Goal: Information Seeking & Learning: Check status

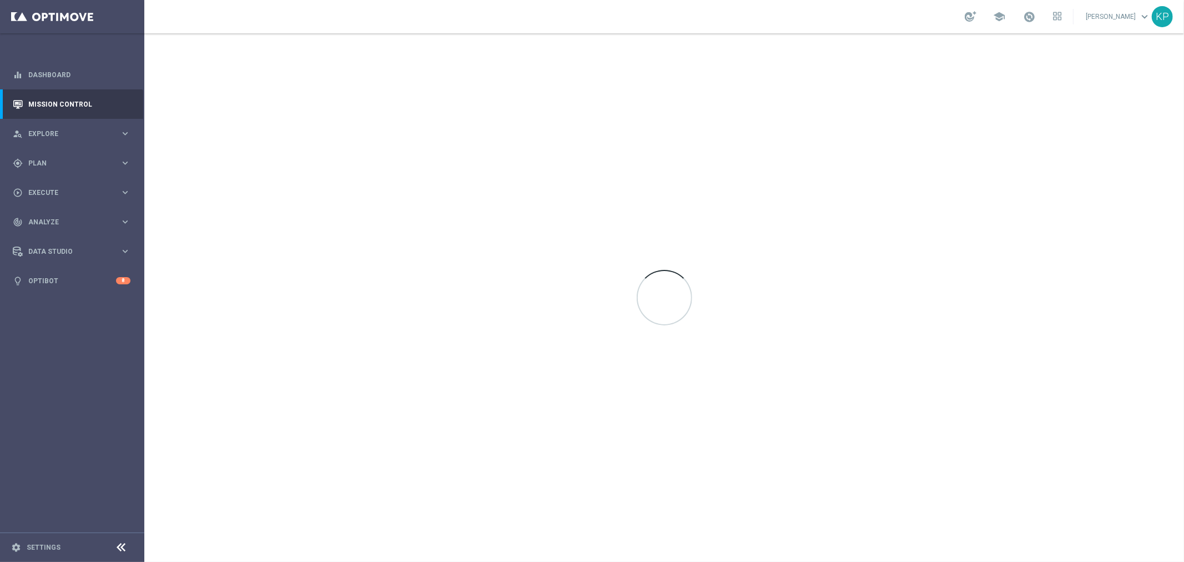
click at [861, 23] on div "school [PERSON_NAME] keyboard_arrow_down KP" at bounding box center [664, 16] width 1040 height 33
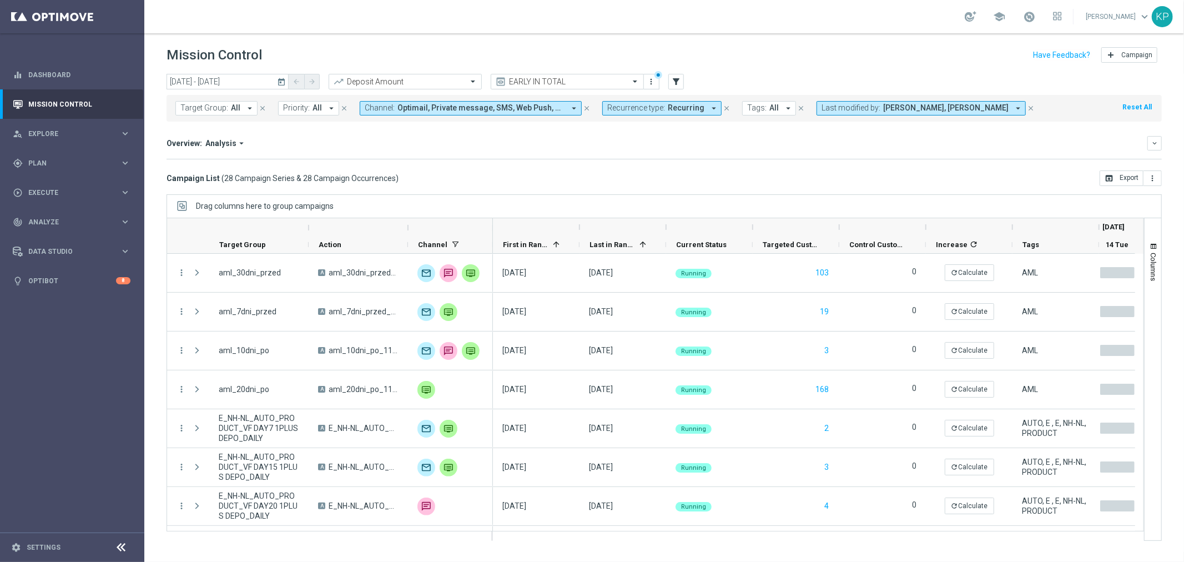
click at [604, 180] on div "Campaign List ( 28 Campaign Series & 28 Campaign Occurrences ) open_in_browser …" at bounding box center [665, 178] width 996 height 16
click at [681, 109] on span "Recurring" at bounding box center [686, 107] width 37 height 9
click at [641, 167] on label "Non-Recurring" at bounding box center [640, 170] width 42 height 7
click at [578, 153] on div "Overview: Analysis arrow_drop_down keyboard_arrow_down Increase In Deposit Amou…" at bounding box center [665, 147] width 996 height 23
click at [632, 114] on button "Recurrence type: All arrow_drop_down" at bounding box center [649, 108] width 92 height 14
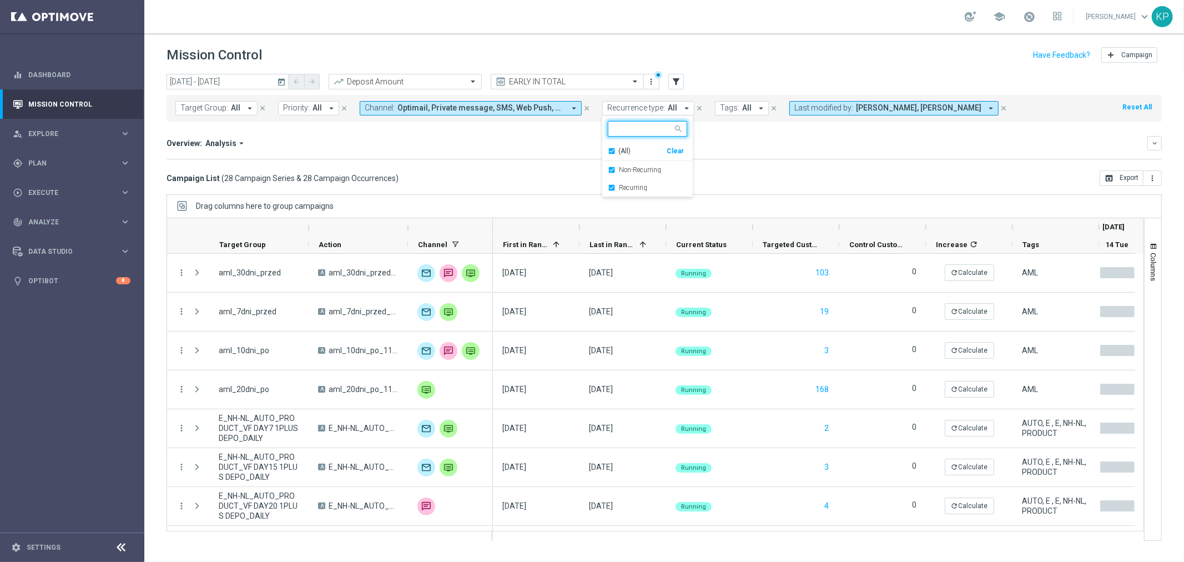
click at [619, 152] on span "(All)" at bounding box center [625, 151] width 12 height 9
click at [615, 183] on div "Recurring" at bounding box center [647, 188] width 79 height 18
click at [531, 157] on div "Overview: Analysis arrow_drop_down keyboard_arrow_down Increase In Deposit Amou…" at bounding box center [665, 147] width 996 height 23
click at [281, 81] on icon "today" at bounding box center [282, 82] width 10 height 10
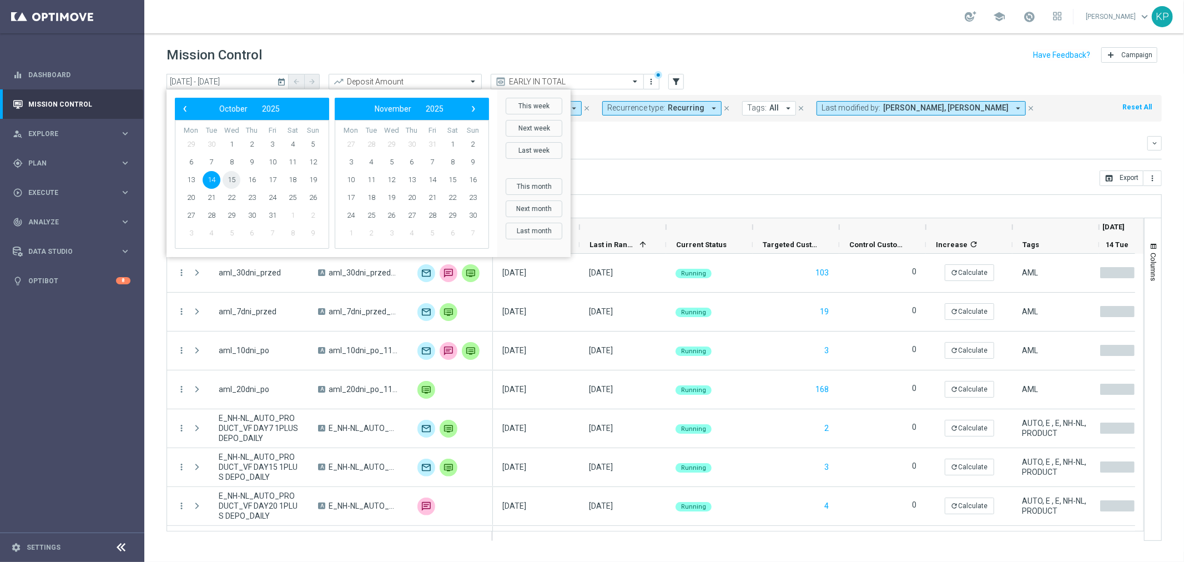
click at [236, 175] on span "15" at bounding box center [232, 180] width 18 height 18
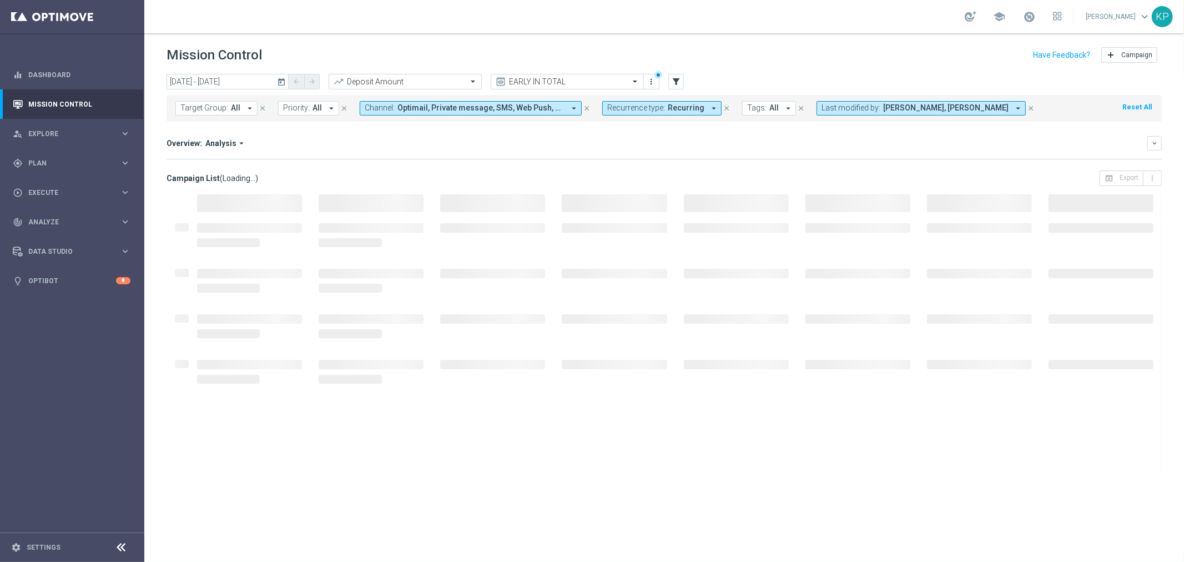
type input "[DATE] - [DATE]"
click at [644, 156] on div "Overview: Analysis arrow_drop_down keyboard_arrow_down Increase In Deposit Amou…" at bounding box center [665, 147] width 996 height 23
click at [641, 152] on div "Overview: Analysis arrow_drop_down keyboard_arrow_down Increase In Deposit Amou…" at bounding box center [665, 147] width 996 height 23
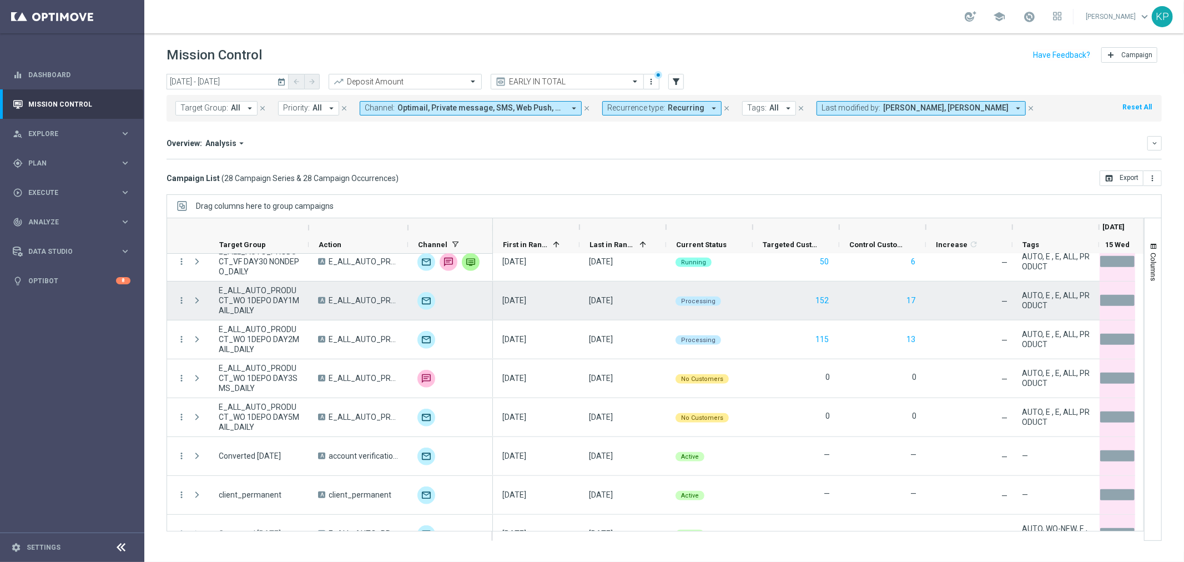
scroll to position [687, 0]
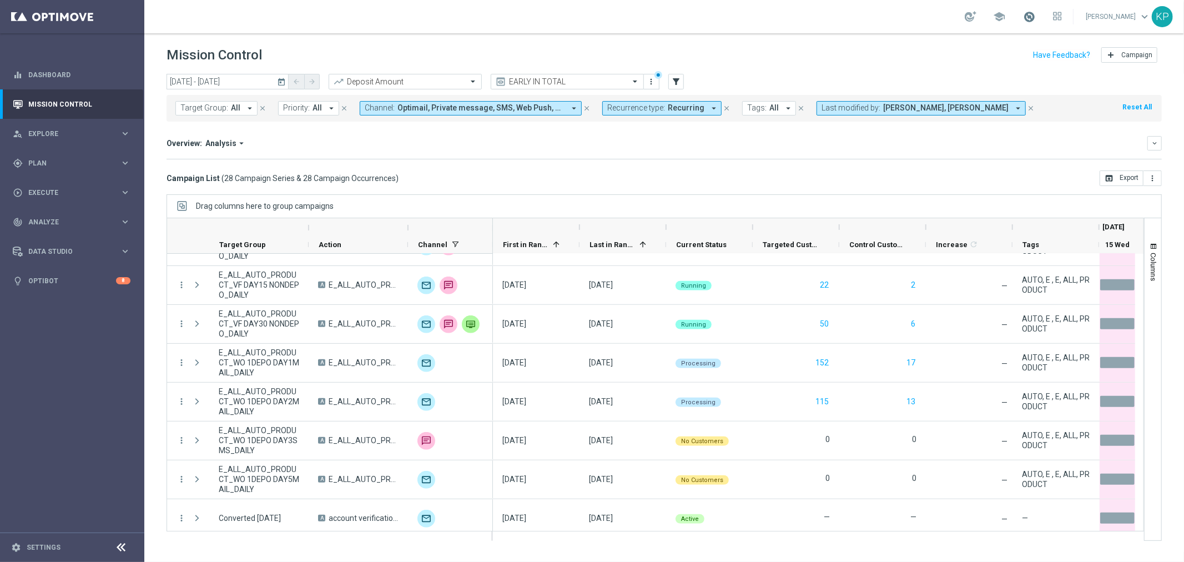
click at [1025, 19] on span at bounding box center [1029, 17] width 12 height 12
click at [836, 24] on div "school Last available data: [DATE] Batch process in progress check_circle Data …" at bounding box center [664, 16] width 1040 height 33
click at [440, 84] on input "text" at bounding box center [394, 81] width 119 height 9
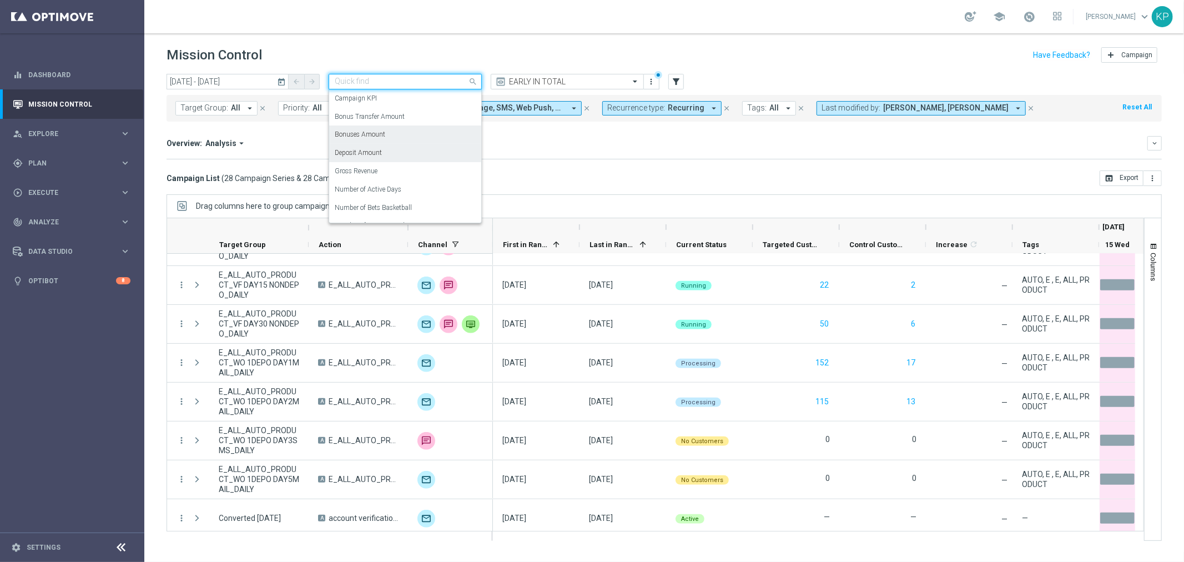
click at [398, 130] on div "Bonuses Amount" at bounding box center [405, 134] width 141 height 18
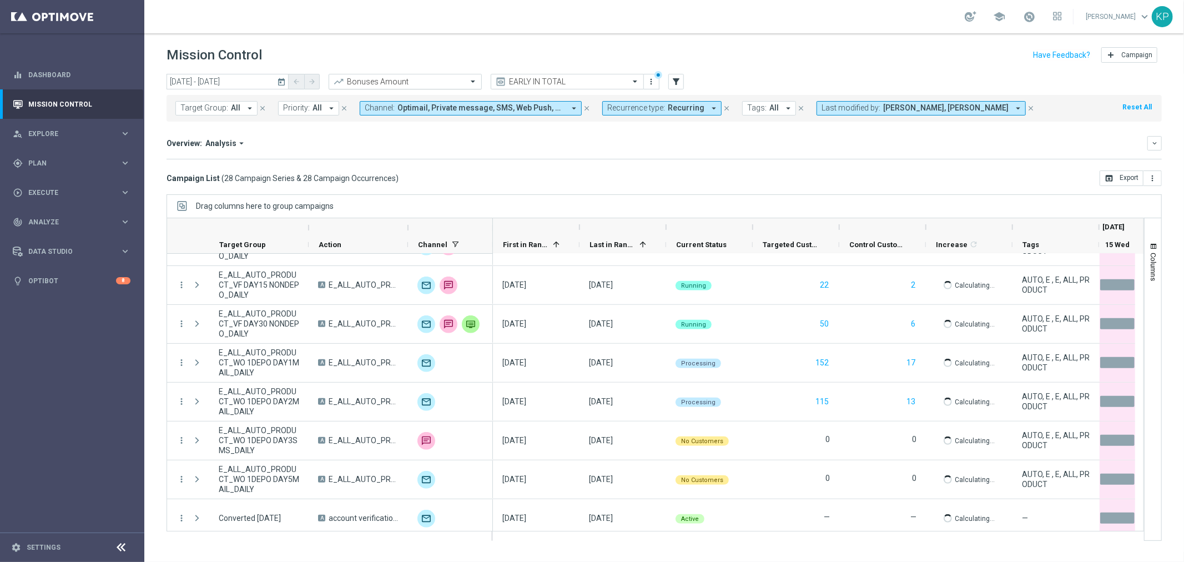
click at [396, 83] on input "text" at bounding box center [394, 81] width 119 height 9
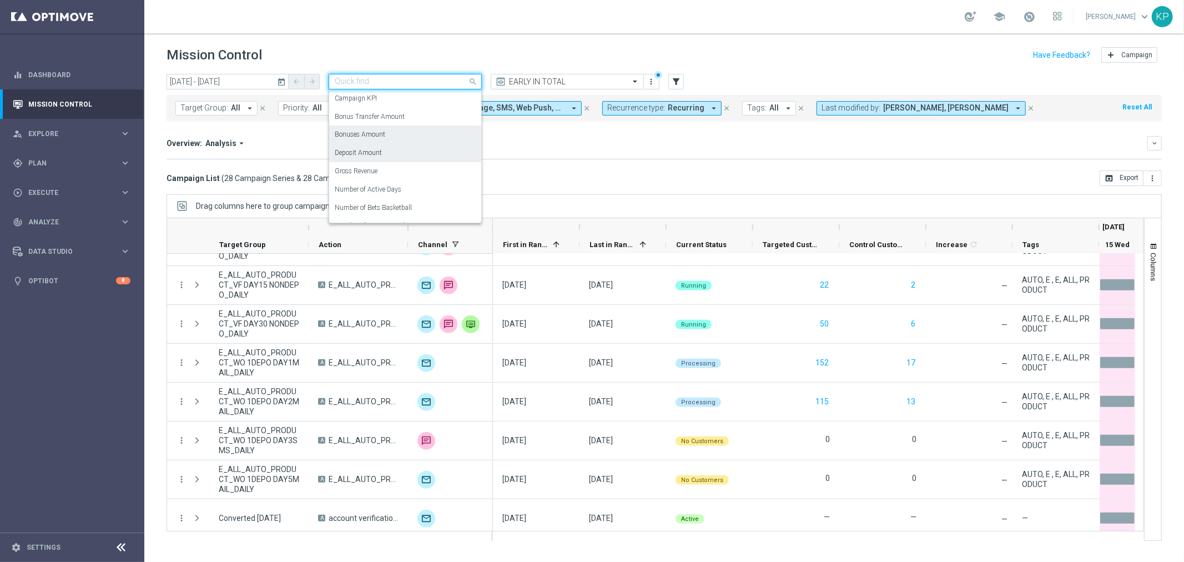
click at [380, 151] on label "Deposit Amount" at bounding box center [358, 152] width 47 height 9
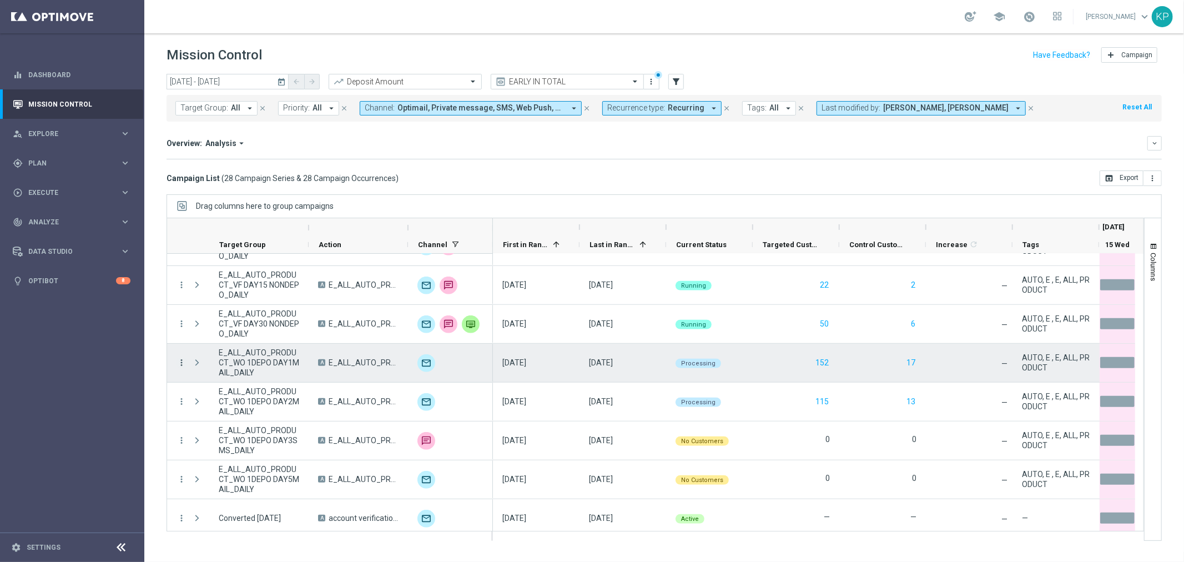
click at [178, 361] on icon "more_vert" at bounding box center [182, 363] width 10 height 10
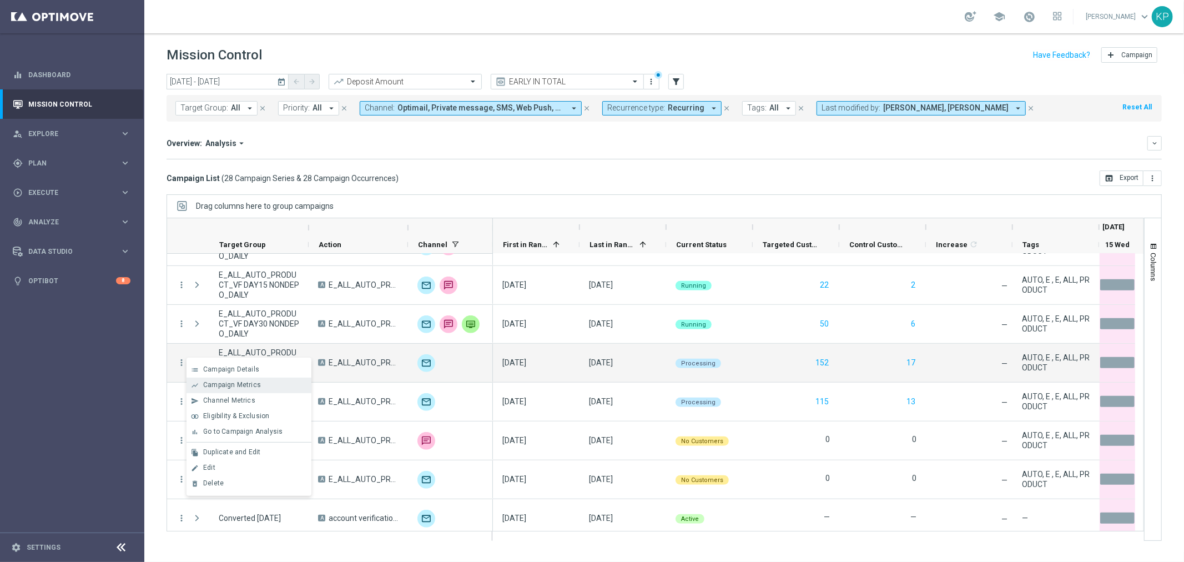
click at [207, 379] on div "show_chart Campaign Metrics" at bounding box center [249, 386] width 125 height 16
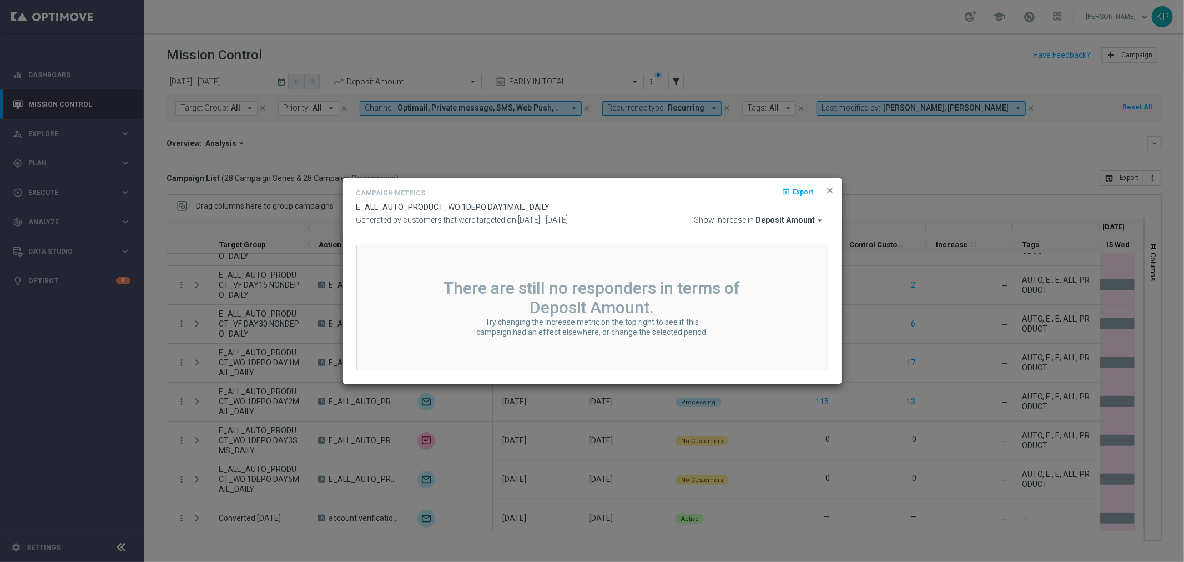
click at [936, 290] on modal-container "Campaign Metrics open_in_browser Export E_ALL_AUTO_PRODUCT_WO 1DEPO DAY1MAIL_DA…" at bounding box center [592, 281] width 1184 height 562
